Goal: Task Accomplishment & Management: Complete application form

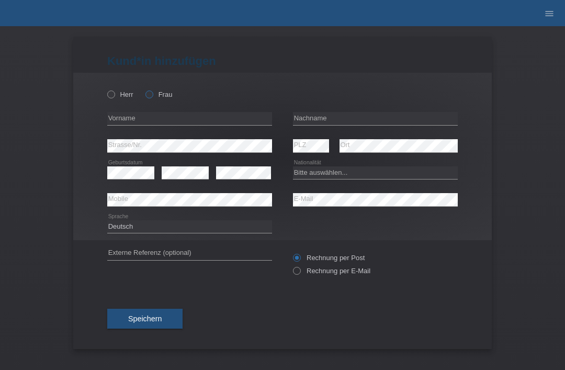
click at [144, 89] on icon at bounding box center [144, 89] width 0 height 0
click at [152, 97] on input "Frau" at bounding box center [148, 94] width 7 height 7
radio input "true"
click at [341, 122] on input "text" at bounding box center [375, 118] width 165 height 13
type input "Tharmakulasekaram"
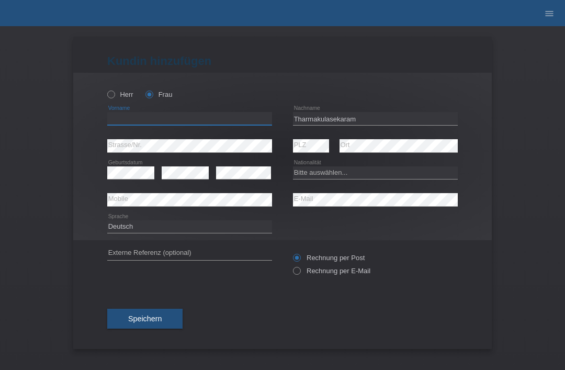
click at [192, 123] on input "text" at bounding box center [189, 118] width 165 height 13
type input "shariny"
click at [125, 188] on div "error Mobile" at bounding box center [189, 199] width 165 height 27
click at [373, 171] on select "Bitte auswählen... [GEOGRAPHIC_DATA] [GEOGRAPHIC_DATA] [GEOGRAPHIC_DATA] [GEOGR…" at bounding box center [375, 172] width 165 height 13
select select "CH"
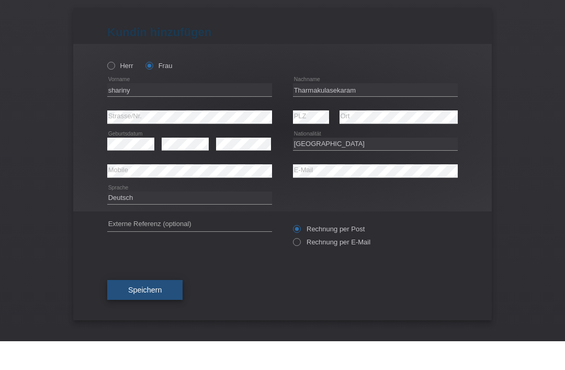
click at [151, 309] on button "Speichern" at bounding box center [144, 319] width 75 height 20
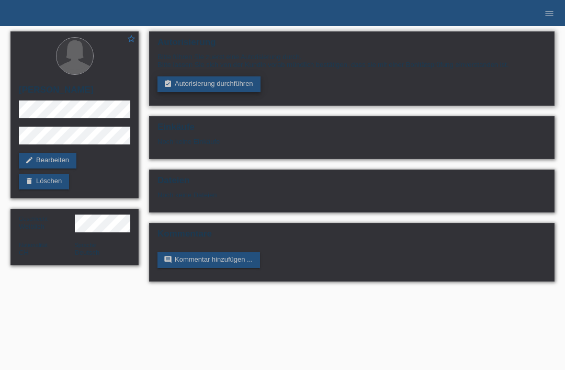
click at [190, 81] on link "assignment_turned_in Autorisierung durchführen" at bounding box center [208, 84] width 103 height 16
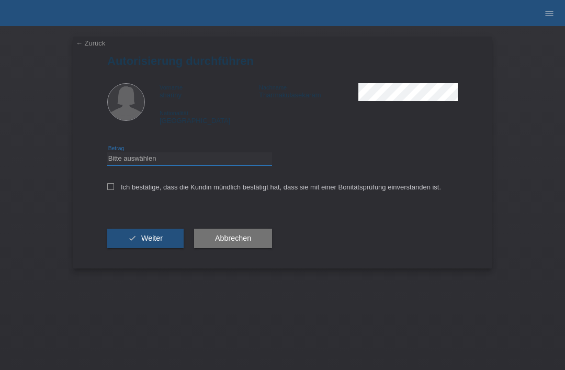
click at [133, 157] on select "Bitte auswählen CHF 1.00 - CHF 499.00 CHF 500.00 - CHF 1'999.00 CHF 2'000.00 - …" at bounding box center [189, 158] width 165 height 13
select select "3"
click at [117, 189] on label "Ich bestätige, dass die Kundin mündlich bestätigt hat, dass sie mit einer Bonit…" at bounding box center [274, 187] width 334 height 8
click at [114, 189] on input "Ich bestätige, dass die Kundin mündlich bestätigt hat, dass sie mit einer Bonit…" at bounding box center [110, 186] width 7 height 7
checkbox input "true"
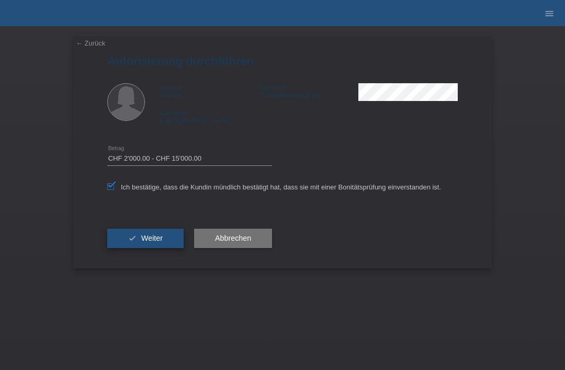
click at [127, 249] on button "check Weiter" at bounding box center [145, 239] width 76 height 20
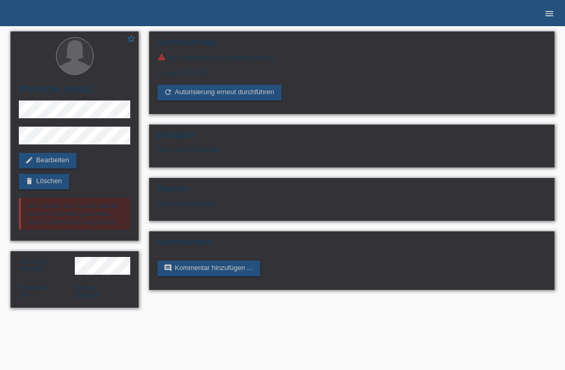
click at [546, 17] on icon "menu" at bounding box center [549, 13] width 10 height 10
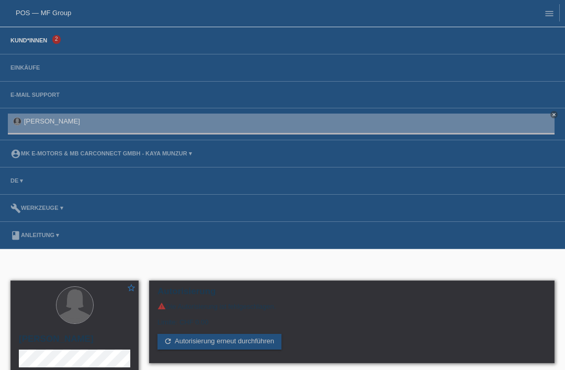
click at [42, 43] on link "Kund*innen" at bounding box center [28, 40] width 47 height 6
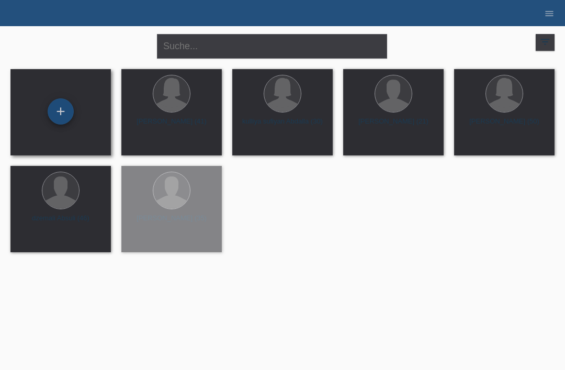
click at [73, 109] on div "+" at bounding box center [60, 112] width 25 height 18
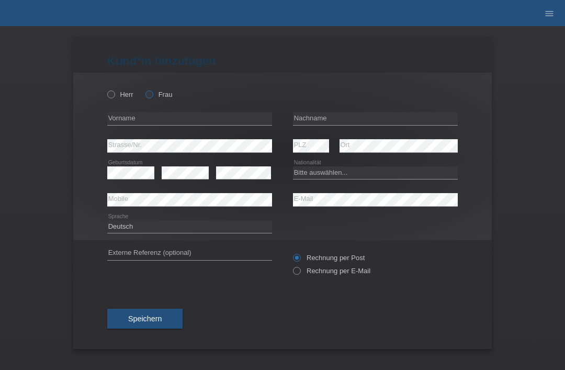
click at [159, 91] on label "Frau" at bounding box center [158, 95] width 27 height 8
click at [152, 91] on input "Frau" at bounding box center [148, 94] width 7 height 7
radio input "true"
click at [338, 124] on input "text" at bounding box center [375, 118] width 165 height 13
type input "[PERSON_NAME]"
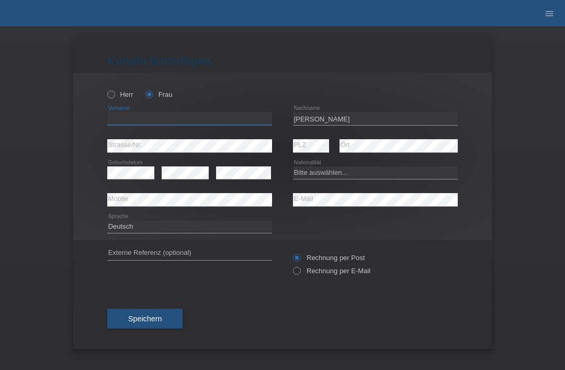
click at [224, 125] on input "text" at bounding box center [189, 118] width 165 height 13
type input "eknur"
click at [350, 175] on select "Bitte auswählen... [GEOGRAPHIC_DATA] [GEOGRAPHIC_DATA] [GEOGRAPHIC_DATA] [GEOGR…" at bounding box center [375, 172] width 165 height 13
select select "TR"
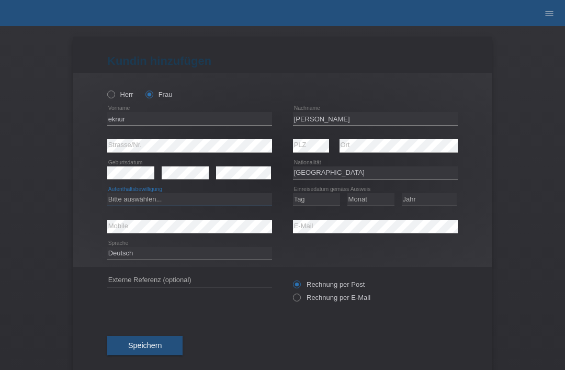
click at [227, 200] on select "Bitte auswählen... C B B - Flüchtlingsstatus Andere" at bounding box center [189, 199] width 165 height 13
select select "B"
click at [321, 201] on select "Tag 01 02 03 04 05 06 07 08 09 10 11" at bounding box center [316, 199] width 47 height 13
select select "03"
click at [372, 204] on select "Monat 01 02 03 04 05 06 07 08 09 10 11" at bounding box center [370, 199] width 47 height 13
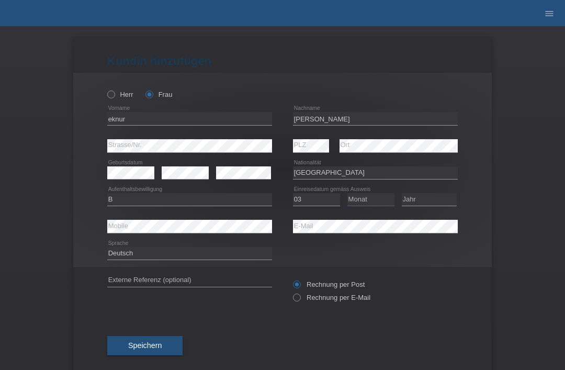
select select "01"
click at [427, 198] on select "Jahr 2025 2024 2023 2022 2021 2020 2019 2018 2017 2016 2015 2014 2013 2012 2011…" at bounding box center [429, 199] width 55 height 13
select select "2004"
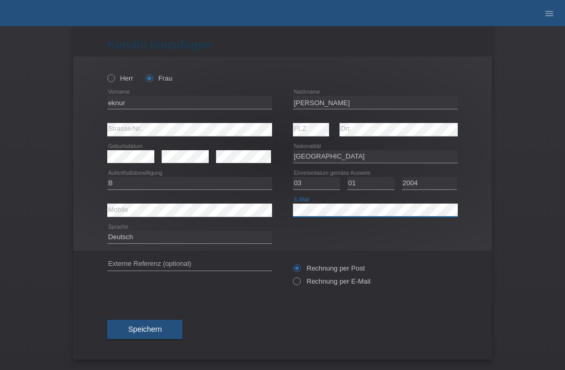
scroll to position [20, 0]
click at [218, 117] on div "error Strasse/Nr." at bounding box center [189, 129] width 165 height 27
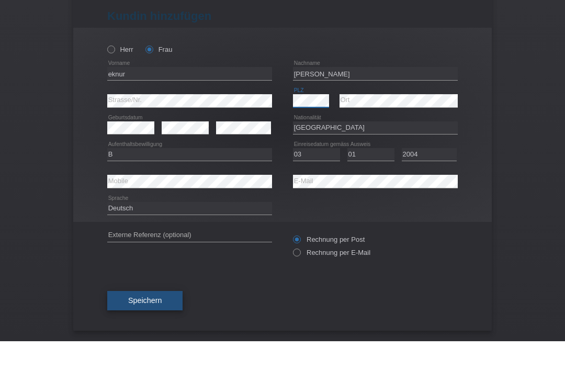
click at [171, 320] on button "Speichern" at bounding box center [144, 330] width 75 height 20
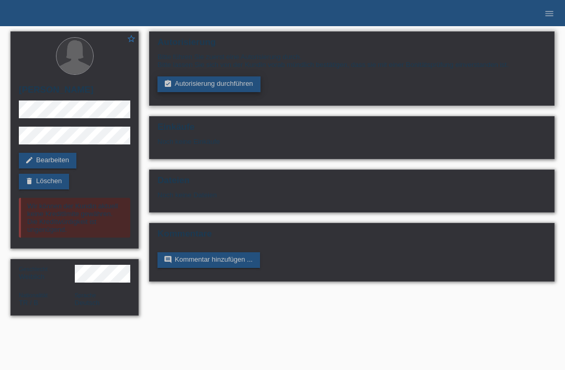
click at [182, 88] on link "assignment_turned_in Autorisierung durchführen" at bounding box center [208, 84] width 103 height 16
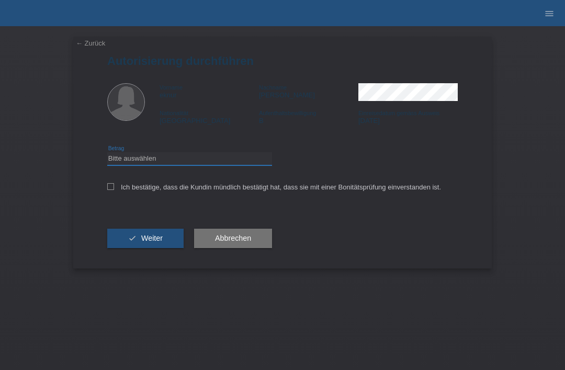
click at [135, 165] on select "Bitte auswählen CHF 1.00 - CHF 499.00 CHF 500.00 - CHF 1'999.00 CHF 2'000.00 - …" at bounding box center [189, 158] width 165 height 13
select select "3"
click at [100, 188] on div "← Zurück Autorisierung durchführen Vorname eknur Nachname DEMIR Nationalität Tü…" at bounding box center [282, 153] width 419 height 232
click at [104, 187] on div "← Zurück Autorisierung durchführen Vorname eknur Nachname DEMIR Nationalität Tü…" at bounding box center [282, 153] width 419 height 232
click at [106, 195] on div "← Zurück Autorisierung durchführen Vorname eknur Nachname DEMIR Nationalität Tü…" at bounding box center [282, 153] width 419 height 232
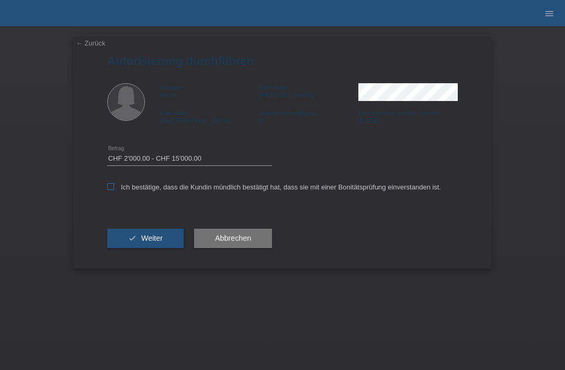
click at [110, 190] on icon at bounding box center [110, 186] width 7 height 7
click at [110, 190] on input "Ich bestätige, dass die Kundin mündlich bestätigt hat, dass sie mit einer Bonit…" at bounding box center [110, 186] width 7 height 7
checkbox input "true"
click at [132, 239] on icon "check" at bounding box center [132, 238] width 8 height 8
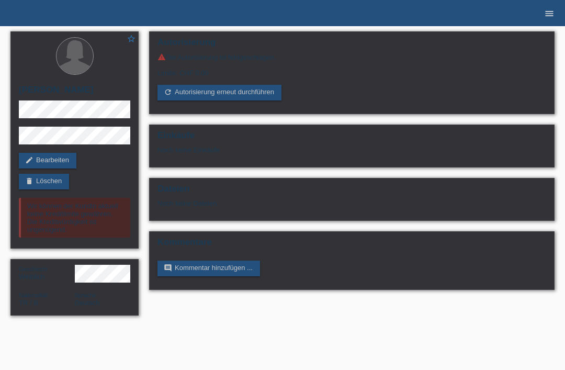
click at [546, 17] on icon "menu" at bounding box center [549, 13] width 10 height 10
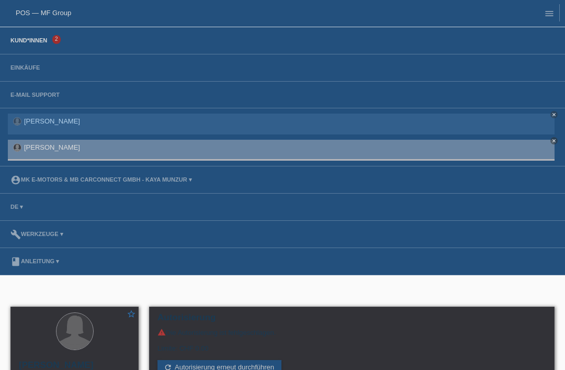
click at [29, 43] on link "Kund*innen" at bounding box center [28, 40] width 47 height 6
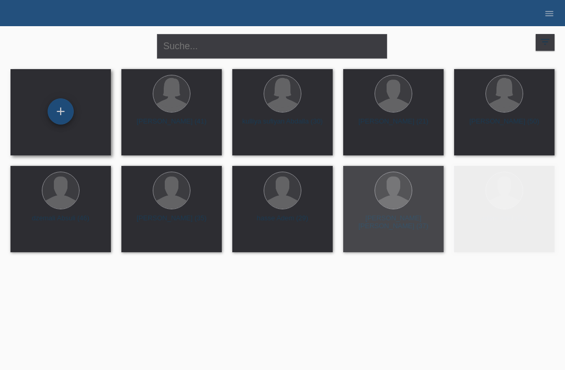
click at [63, 110] on div "+" at bounding box center [60, 112] width 25 height 18
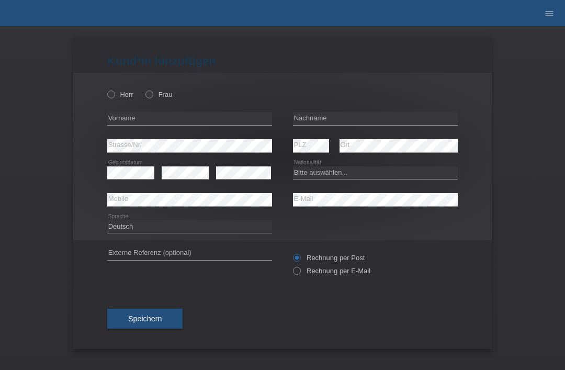
click at [103, 91] on div "Herr Frau error Vorname error" at bounding box center [282, 156] width 419 height 167
click at [106, 89] on icon at bounding box center [106, 89] width 0 height 0
click at [113, 95] on input "Herr" at bounding box center [110, 94] width 7 height 7
radio input "true"
click at [383, 123] on input "text" at bounding box center [375, 118] width 165 height 13
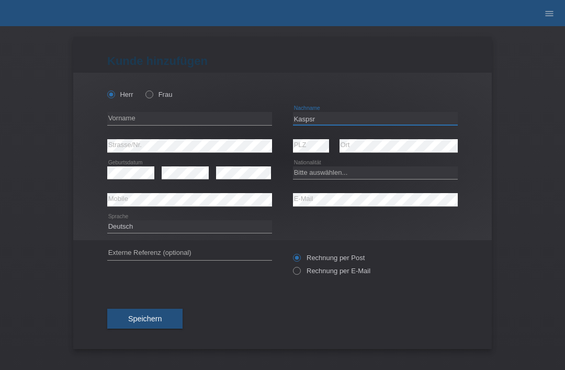
type input "Kaspsr"
click at [195, 122] on input "text" at bounding box center [189, 118] width 165 height 13
type input "merco [PERSON_NAME]"
click at [312, 173] on select "Bitte auswählen... Schweiz Deutschland Liechtenstein Österreich ------------ Af…" at bounding box center [375, 172] width 165 height 13
select select "CH"
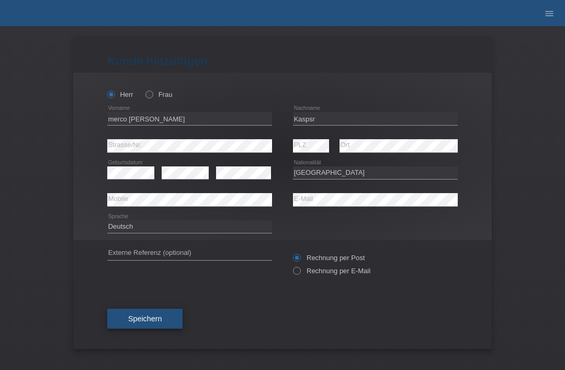
click at [153, 323] on span "Speichern" at bounding box center [144, 318] width 33 height 8
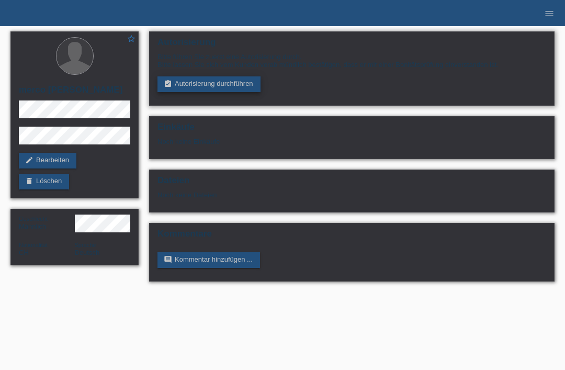
click at [190, 85] on link "assignment_turned_in Autorisierung durchführen" at bounding box center [208, 84] width 103 height 16
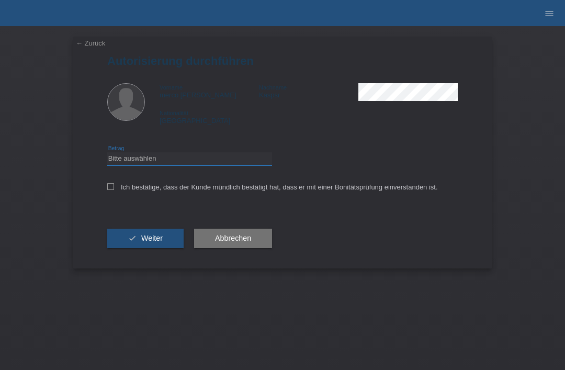
click at [160, 164] on select "Bitte auswählen CHF 1.00 - CHF 499.00 CHF 500.00 - CHF 1'999.00 CHF 2'000.00 - …" at bounding box center [189, 158] width 165 height 13
select select "3"
click at [100, 188] on div "← Zurück Autorisierung durchführen Vorname merco michael nicolas Nachname Kasps…" at bounding box center [282, 153] width 419 height 232
click at [113, 189] on icon at bounding box center [110, 186] width 7 height 7
click at [113, 189] on input "Ich bestätige, dass der Kunde mündlich bestätigt hat, dass er mit einer Bonität…" at bounding box center [110, 186] width 7 height 7
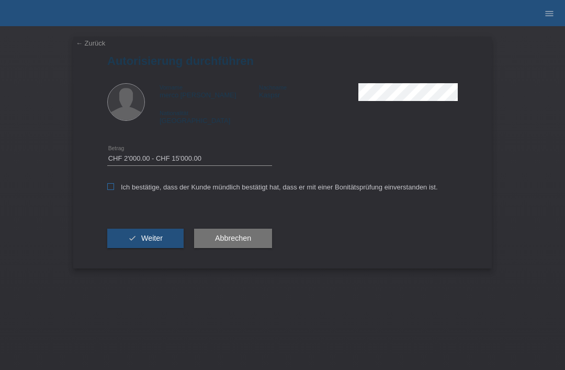
checkbox input "true"
click at [127, 233] on button "check Weiter" at bounding box center [145, 239] width 76 height 20
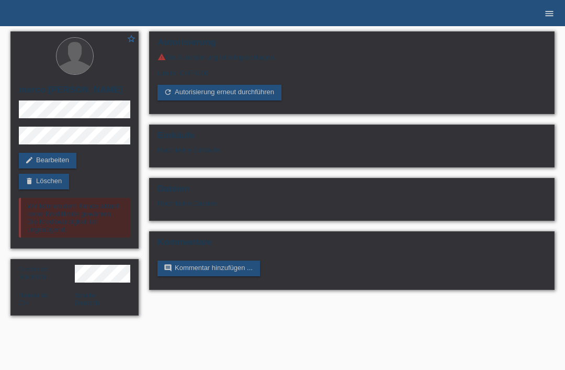
click at [543, 11] on link "menu" at bounding box center [549, 13] width 21 height 6
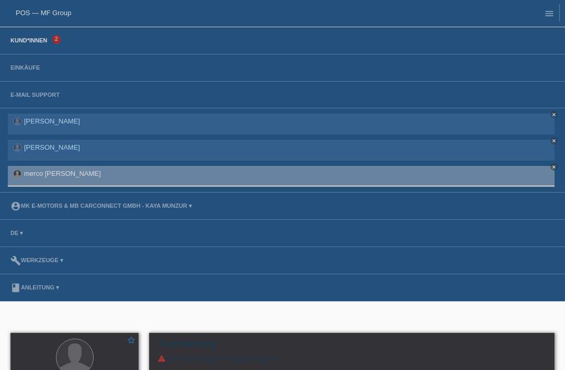
click at [30, 43] on link "Kund*innen" at bounding box center [28, 40] width 47 height 6
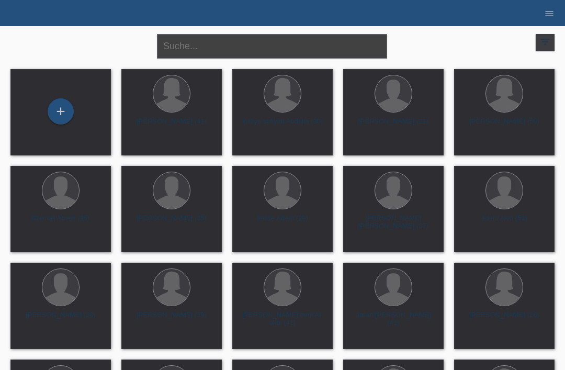
click at [230, 58] on input "text" at bounding box center [272, 46] width 230 height 25
type input "H"
click at [551, 7] on li "menu" at bounding box center [549, 13] width 21 height 27
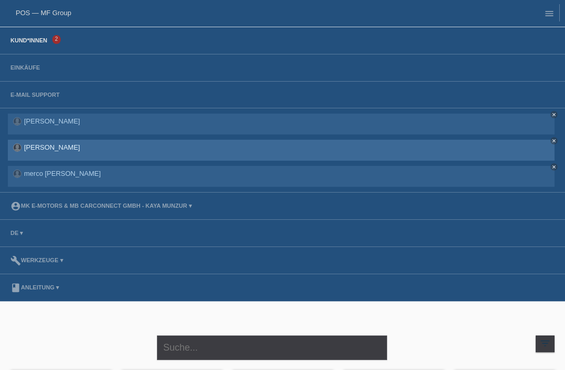
click at [84, 144] on div "eknur DEMIR close" at bounding box center [281, 150] width 547 height 21
click at [29, 151] on div "eknur DEMIR close" at bounding box center [281, 150] width 547 height 21
click at [130, 145] on div "eknur DEMIR close" at bounding box center [281, 150] width 547 height 21
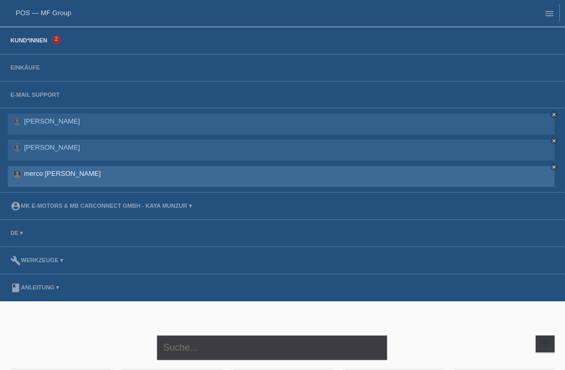
click at [42, 177] on link "merco [PERSON_NAME]" at bounding box center [62, 174] width 77 height 8
